Goal: Ask a question

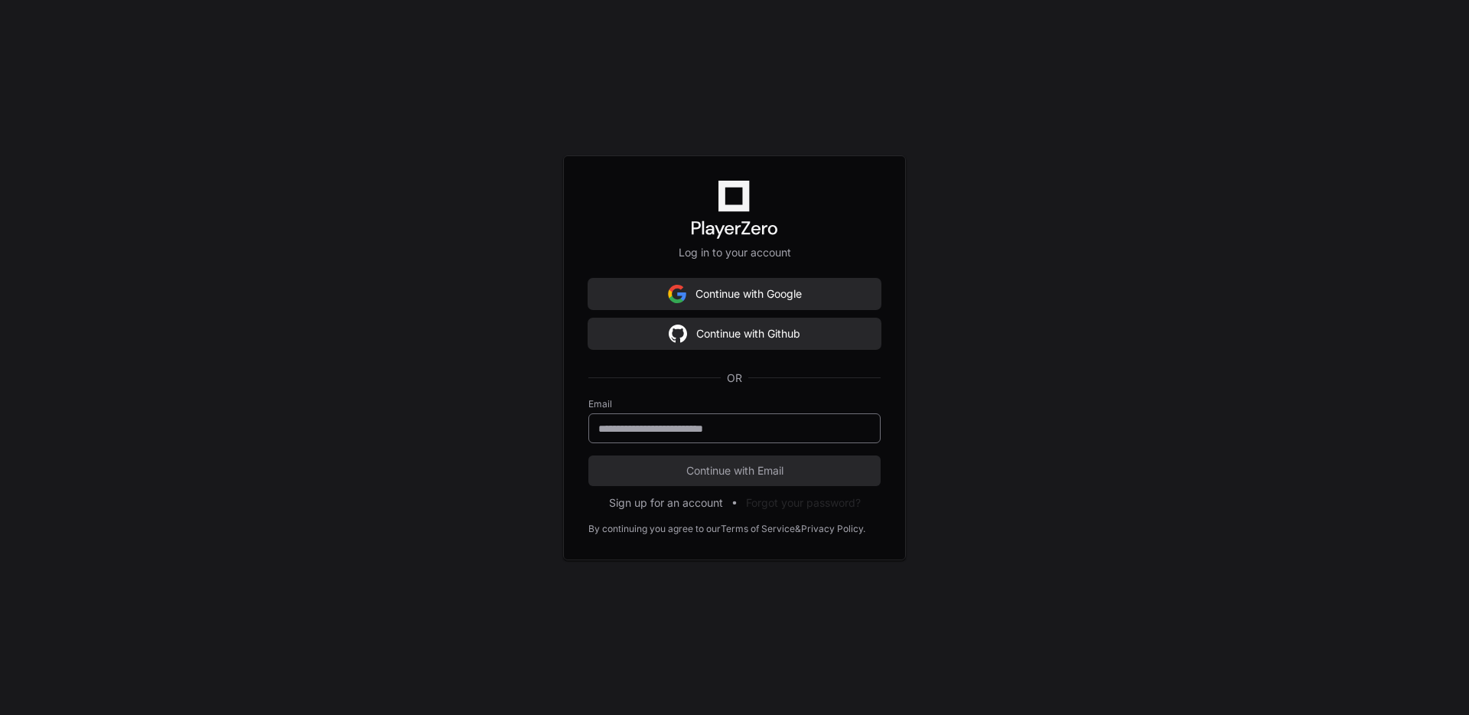
click at [859, 425] on keeper-lock "Open Keeper Popup" at bounding box center [859, 428] width 18 height 18
type input "**********"
click at [630, 477] on button "Continue with Email" at bounding box center [734, 470] width 292 height 31
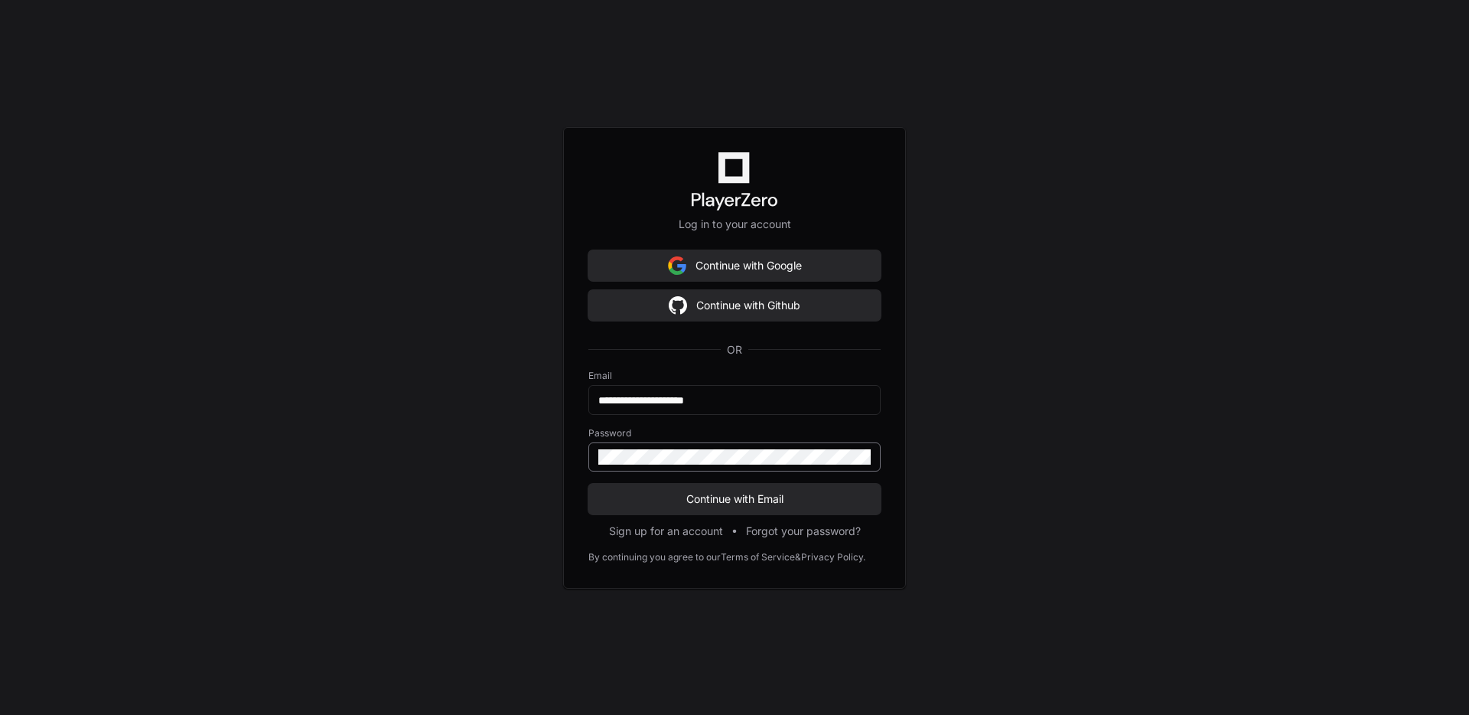
click at [862, 454] on keeper-lock "Open Keeper Popup" at bounding box center [859, 457] width 18 height 18
click at [638, 505] on keeper-draggable-element at bounding box center [757, 598] width 266 height 249
drag, startPoint x: 638, startPoint y: 505, endPoint x: 614, endPoint y: 502, distance: 23.9
click at [624, 503] on keeper-draggable-element at bounding box center [757, 598] width 266 height 249
click at [607, 500] on keeper-draggable-element at bounding box center [697, 490] width 182 height 36
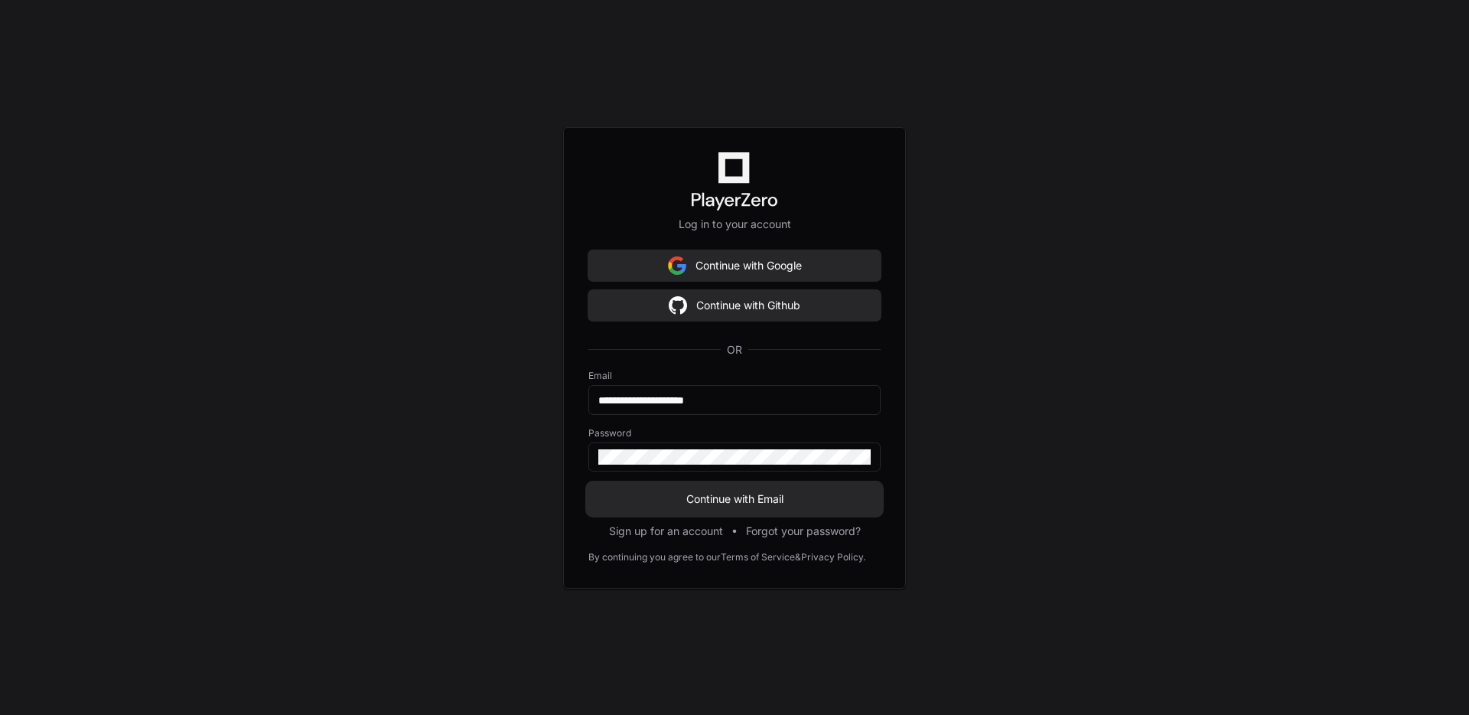
click at [595, 496] on span "Continue with Email" at bounding box center [734, 498] width 292 height 15
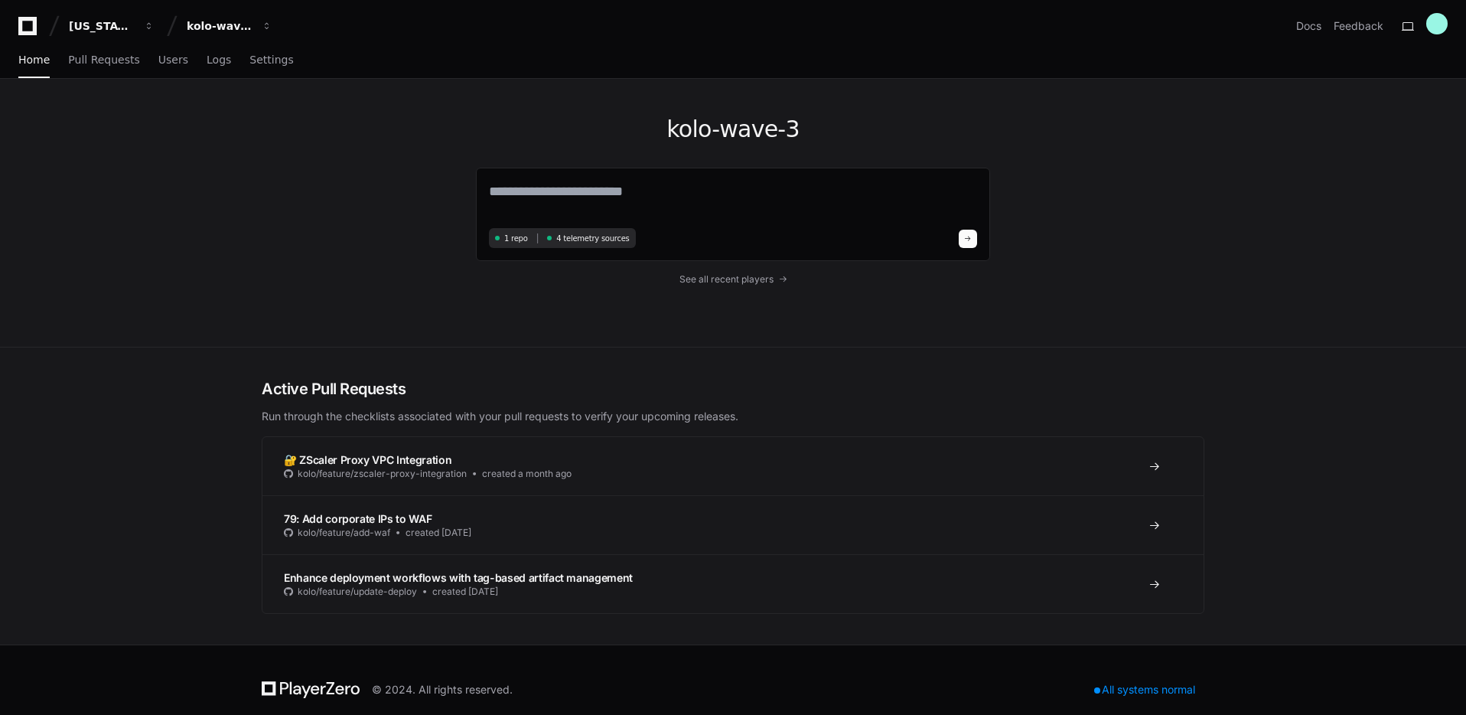
click at [438, 286] on div "kolo-wave-3 1 repo 4 telemetry sources See all recent players" at bounding box center [732, 213] width 979 height 268
click at [265, 24] on span "button" at bounding box center [267, 26] width 11 height 11
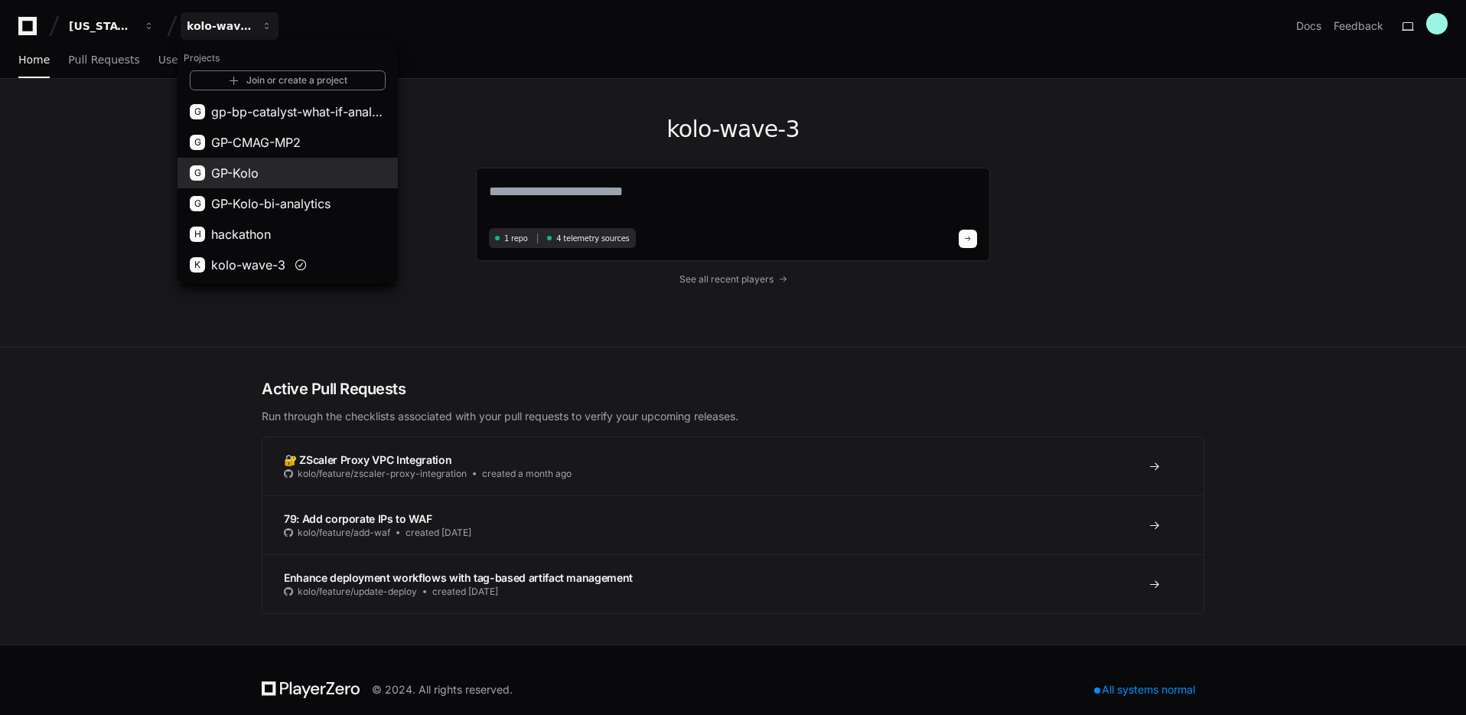
click at [259, 169] on button "G GP-Kolo" at bounding box center [288, 173] width 220 height 31
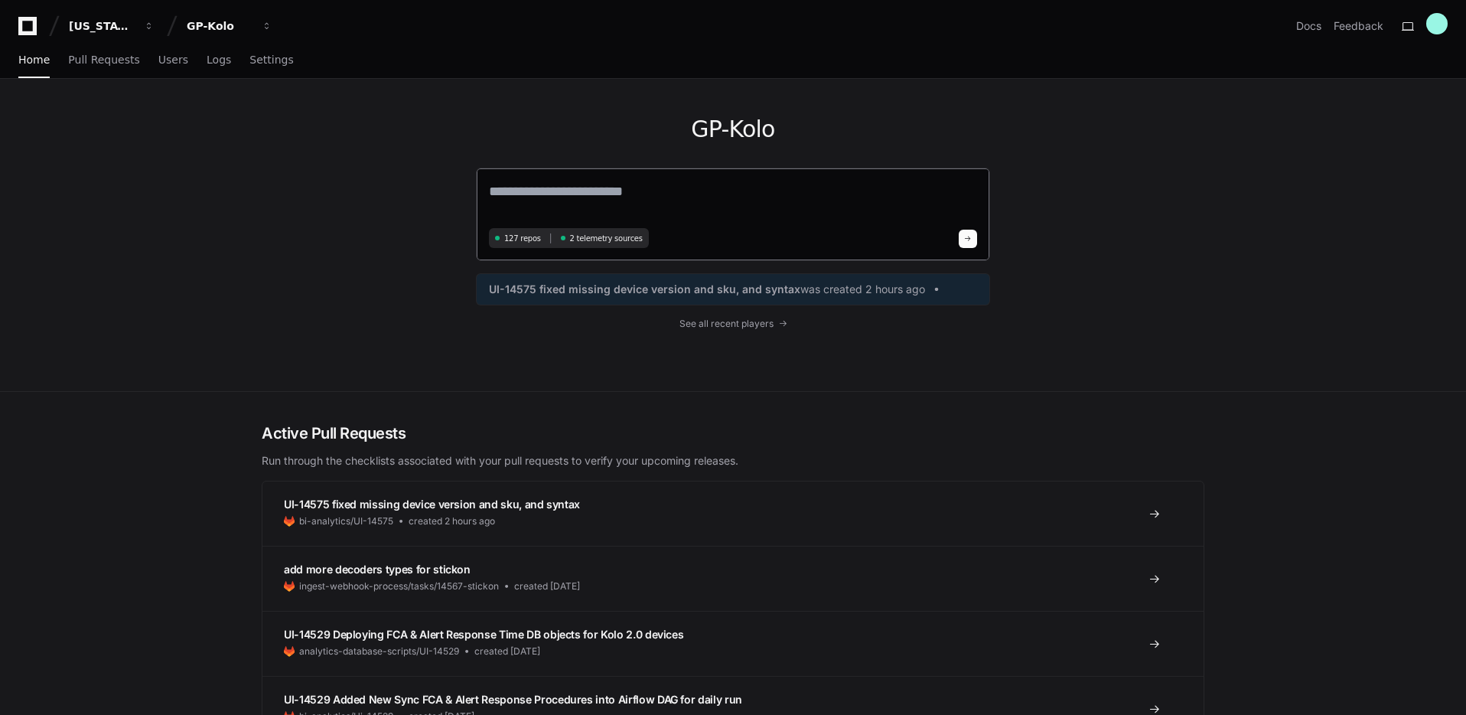
click at [592, 194] on textarea at bounding box center [733, 202] width 488 height 43
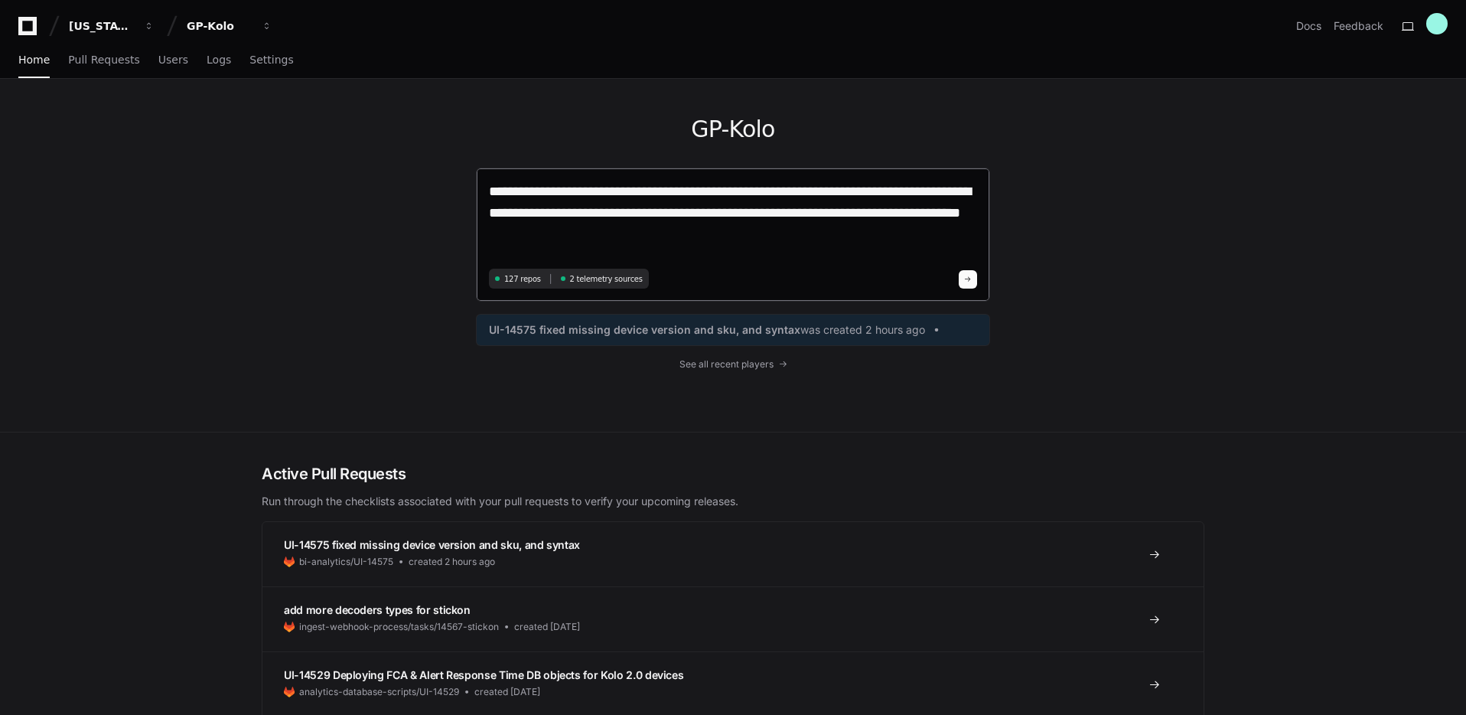
type textarea "**********"
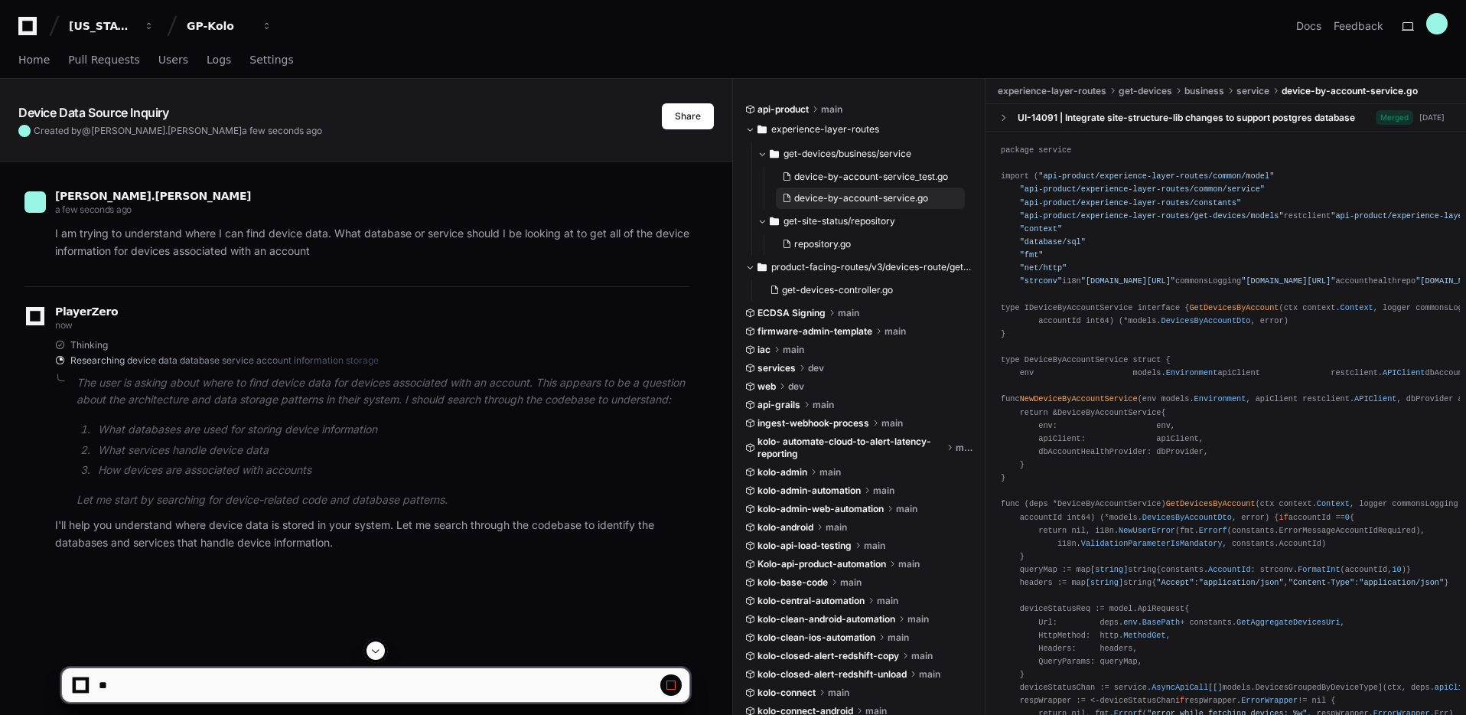
click at [827, 201] on span "device-by-account-service.go" at bounding box center [861, 198] width 134 height 12
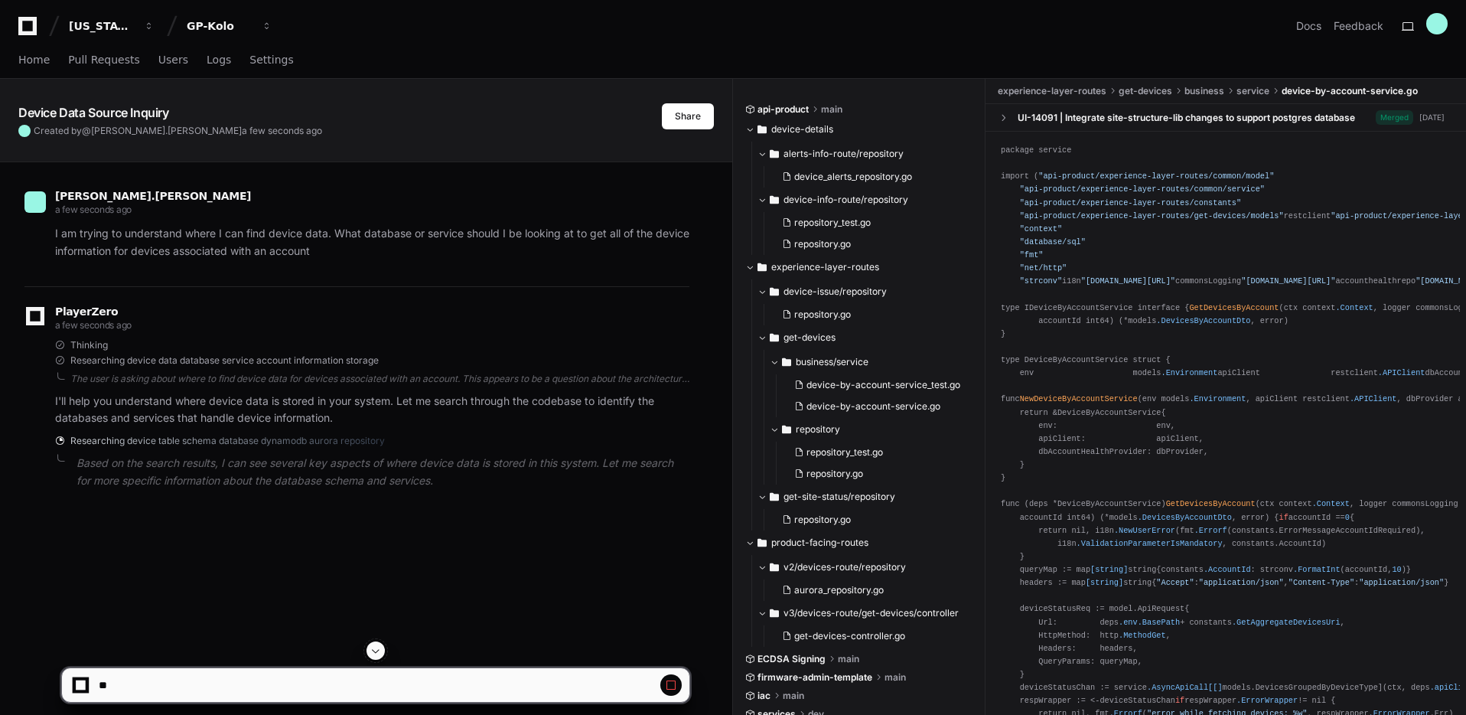
click at [730, 230] on div "[PERSON_NAME].[PERSON_NAME] a few seconds ago I am trying to understand where I…" at bounding box center [366, 556] width 732 height 790
click at [734, 232] on div "api-product main device-details alerts-info-route/repository device_alerts_repo…" at bounding box center [1099, 418] width 733 height 679
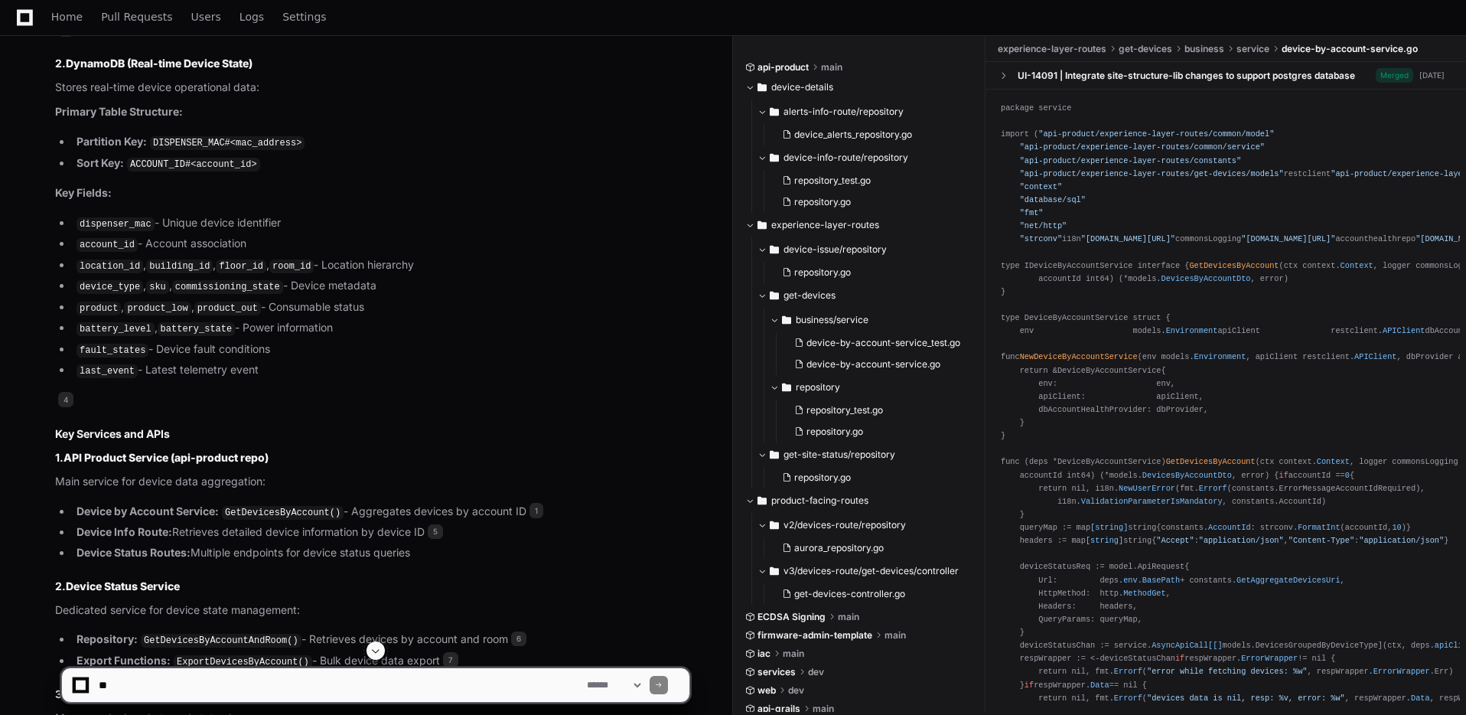
scroll to position [1010, 0]
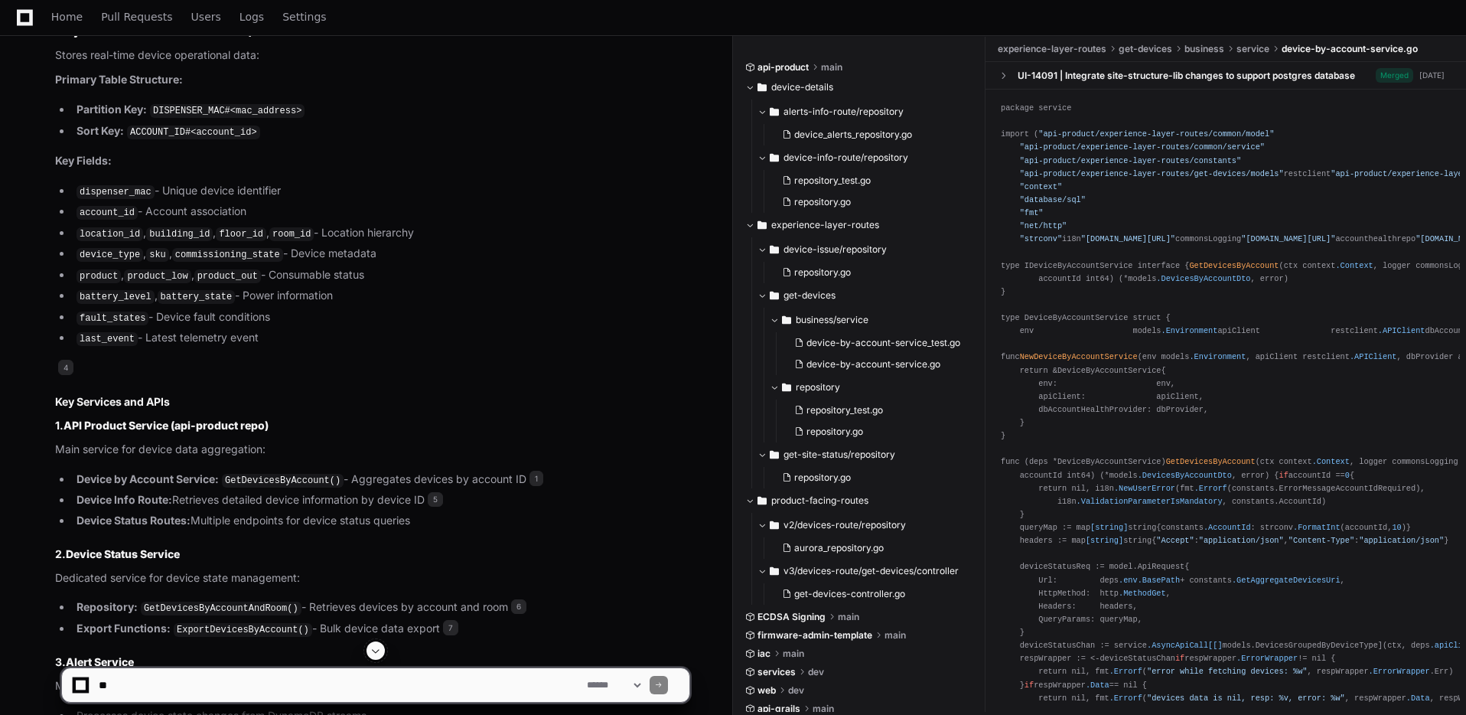
click at [316, 691] on textarea at bounding box center [340, 685] width 488 height 34
paste textarea "**********"
type textarea "**********"
